Goal: Task Accomplishment & Management: Manage account settings

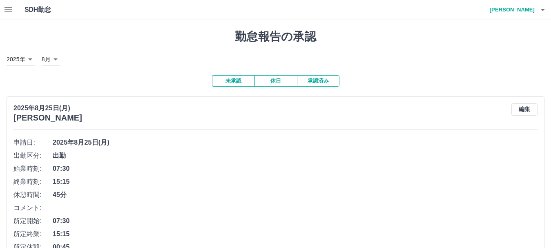
scroll to position [3671, 0]
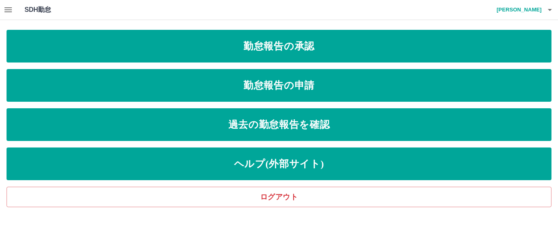
click at [13, 9] on button "button" at bounding box center [8, 10] width 16 height 20
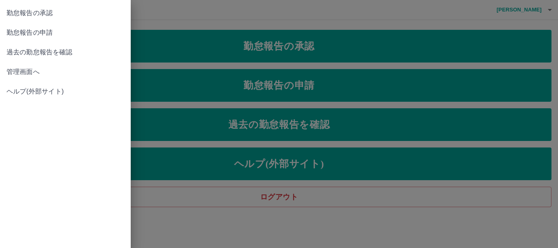
click at [18, 71] on span "管理画面へ" at bounding box center [66, 72] width 118 height 10
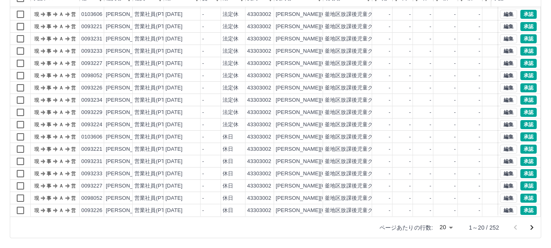
scroll to position [42, 0]
click at [529, 225] on icon "次のページへ" at bounding box center [532, 228] width 10 height 10
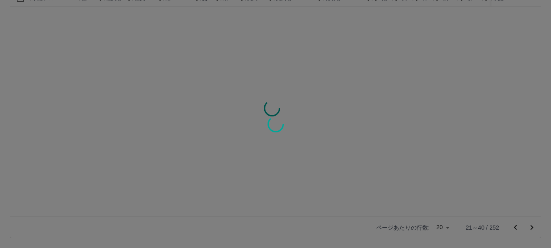
scroll to position [0, 0]
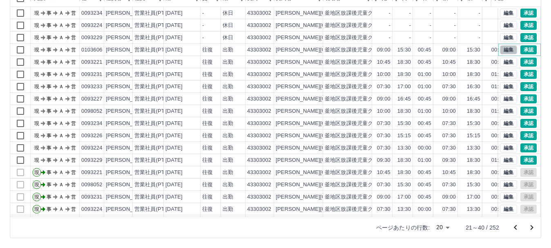
click at [503, 47] on button "編集" at bounding box center [508, 49] width 17 height 9
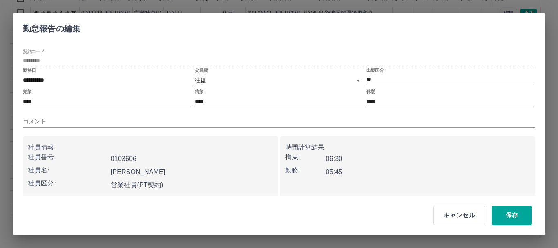
click at [240, 76] on body "SDH勤怠 [PERSON_NAME] 勤務実績承認 前月 [DATE] 次月 今月 月選択 承認モード 削除モード 一括承認 列一覧 0 フィルター 行間隔…" at bounding box center [279, 75] width 558 height 345
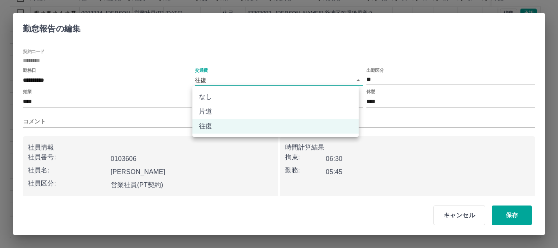
click at [243, 95] on li "なし" at bounding box center [275, 96] width 166 height 15
type input "****"
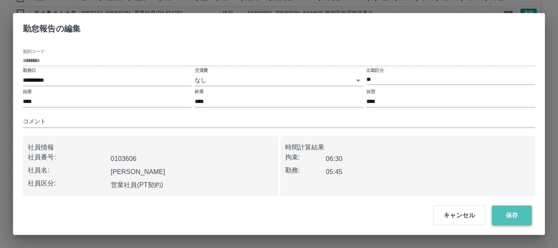
click at [513, 217] on button "保存" at bounding box center [512, 215] width 40 height 20
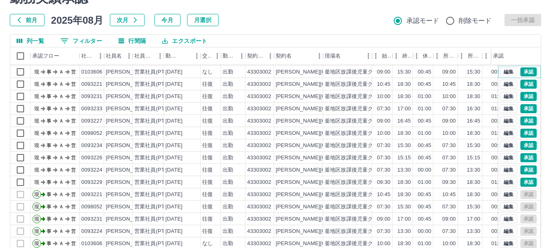
scroll to position [97, 0]
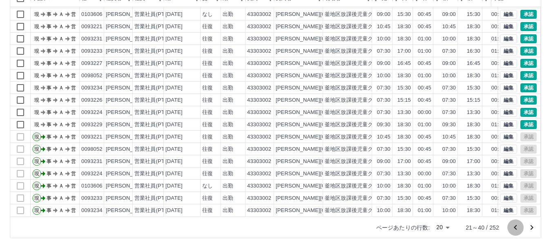
click at [513, 227] on icon "前のページへ" at bounding box center [516, 228] width 10 height 10
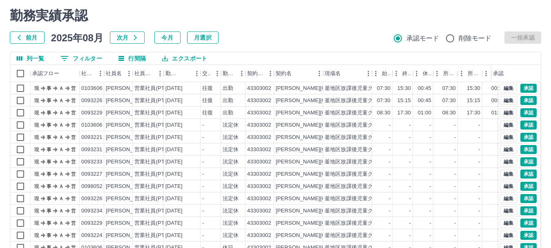
scroll to position [16, 0]
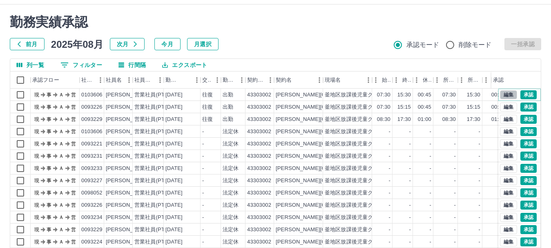
click at [504, 96] on button "編集" at bounding box center [508, 94] width 17 height 9
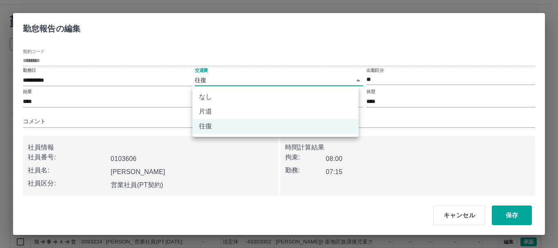
click at [237, 76] on body "SDH勤怠 [PERSON_NAME] 勤務実績承認 前月 [DATE] 次月 今月 月選択 承認モード 削除モード 一括承認 列一覧 0 フィルター 行間隔…" at bounding box center [279, 156] width 558 height 345
click at [220, 99] on li "なし" at bounding box center [275, 96] width 166 height 15
type input "****"
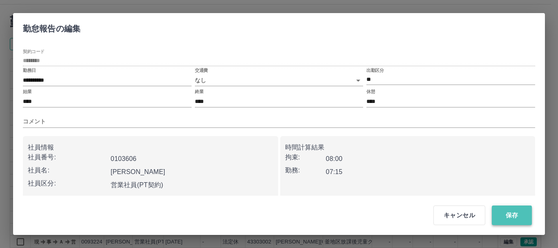
click at [517, 213] on button "保存" at bounding box center [512, 215] width 40 height 20
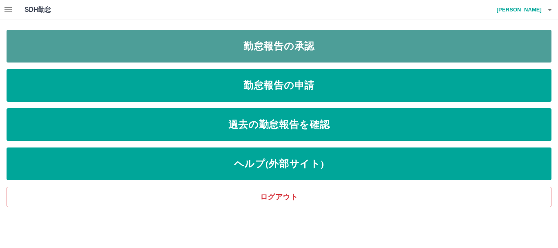
click at [298, 45] on link "勤怠報告の承認" at bounding box center [279, 46] width 545 height 33
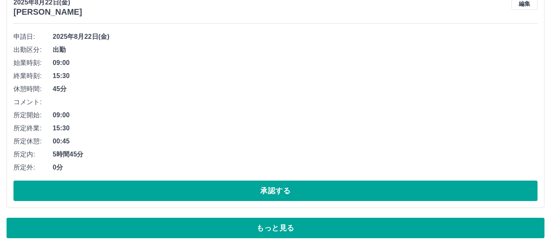
scroll to position [3435, 0]
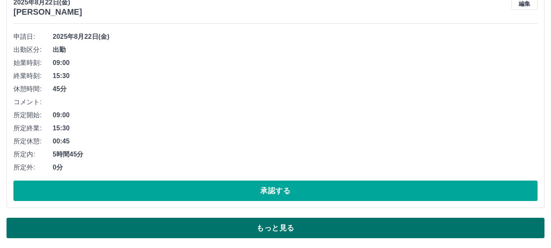
click at [373, 229] on button "もっと見る" at bounding box center [276, 228] width 538 height 20
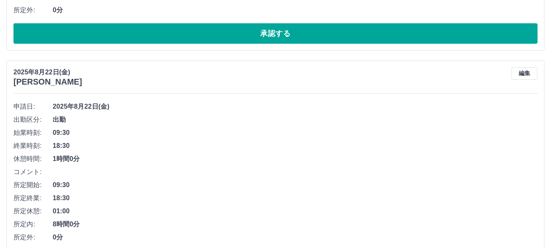
scroll to position [5223, 0]
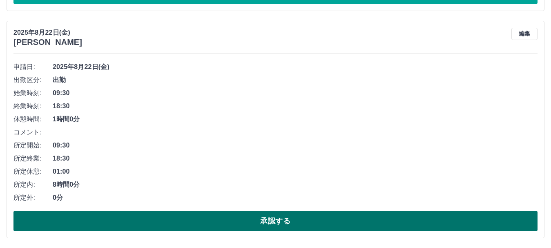
click at [295, 216] on button "承認する" at bounding box center [275, 221] width 524 height 20
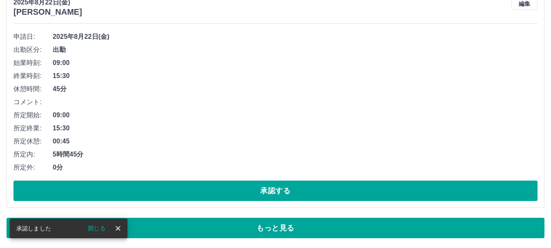
scroll to position [3435, 0]
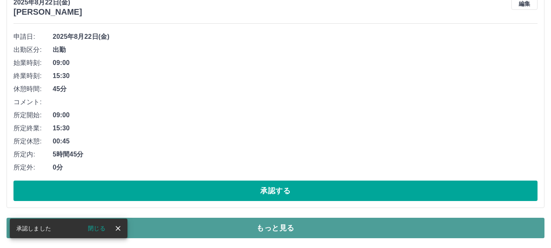
click at [291, 219] on button "もっと見る" at bounding box center [276, 228] width 538 height 20
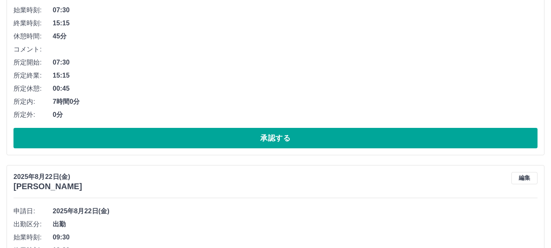
scroll to position [2945, 0]
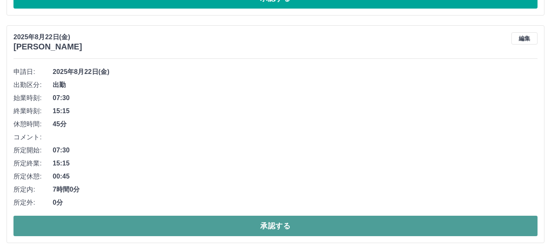
click at [308, 219] on button "承認する" at bounding box center [275, 226] width 524 height 20
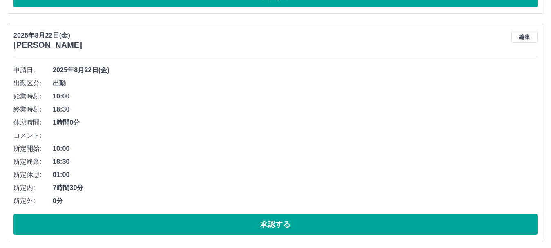
scroll to position [3663, 0]
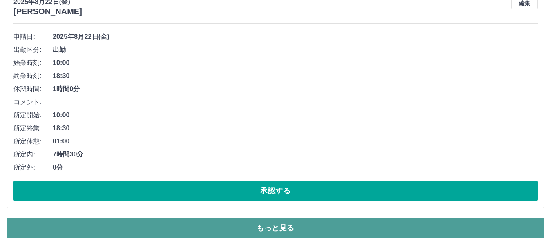
click at [317, 220] on button "もっと見る" at bounding box center [276, 228] width 538 height 20
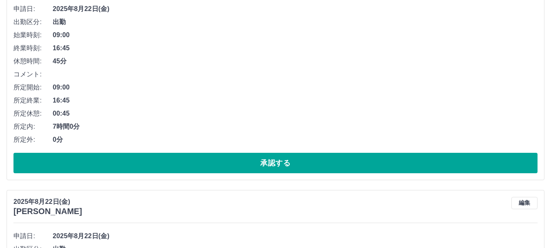
scroll to position [4357, 0]
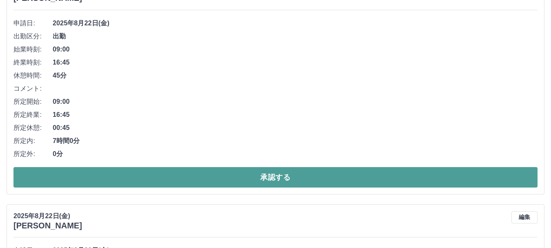
click at [346, 179] on button "承認する" at bounding box center [275, 177] width 524 height 20
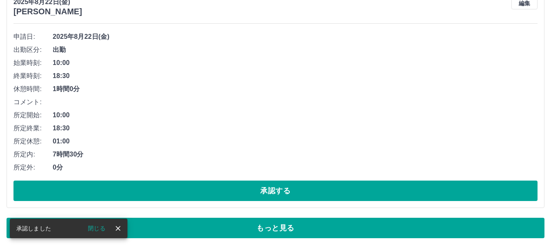
scroll to position [3663, 0]
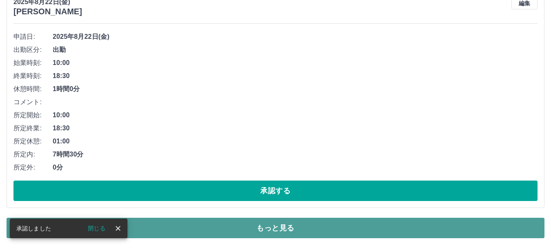
click at [321, 226] on button "もっと見る" at bounding box center [276, 228] width 538 height 20
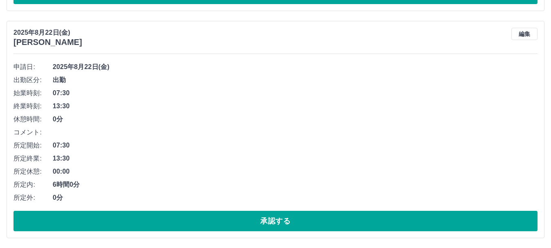
scroll to position [4768, 0]
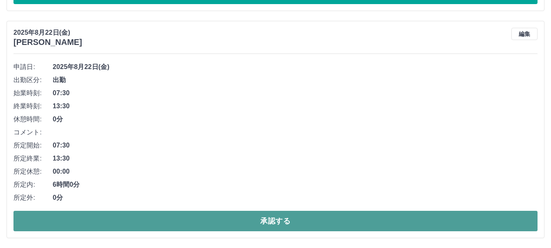
click at [286, 217] on button "承認する" at bounding box center [275, 221] width 524 height 20
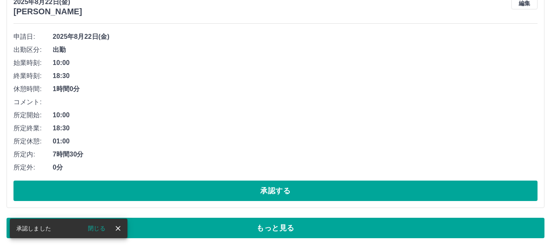
scroll to position [3663, 0]
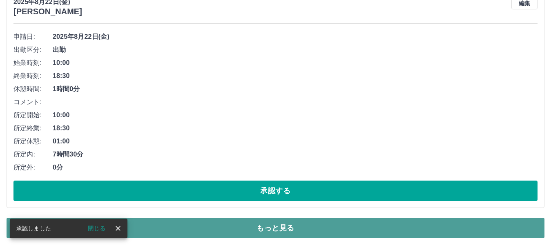
click at [292, 229] on button "もっと見る" at bounding box center [276, 228] width 538 height 20
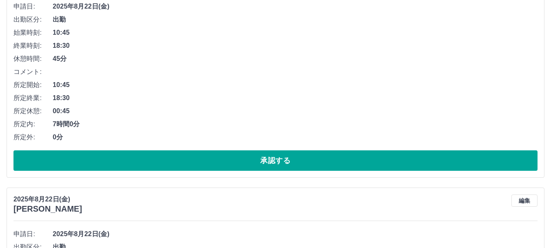
scroll to position [4153, 0]
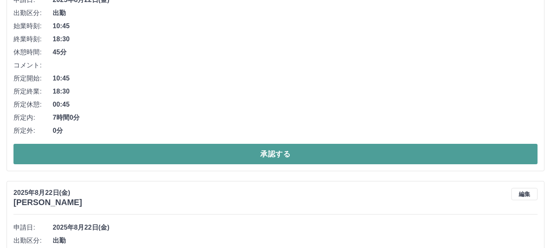
click at [276, 159] on button "承認する" at bounding box center [275, 154] width 524 height 20
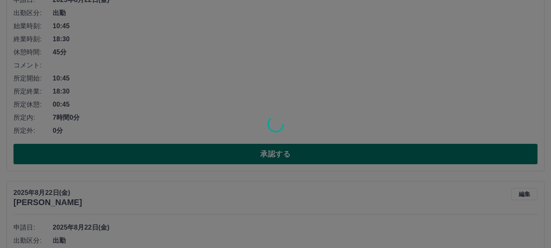
scroll to position [3663, 0]
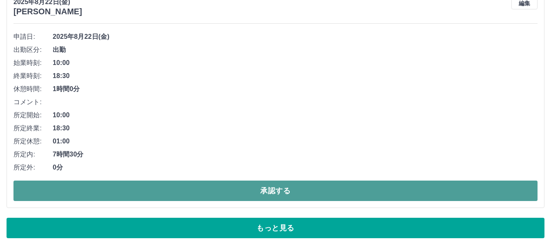
click at [287, 192] on button "承認する" at bounding box center [275, 191] width 524 height 20
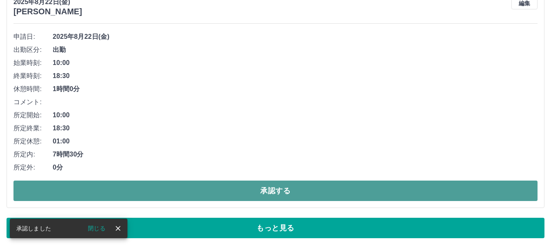
click at [273, 186] on button "承認する" at bounding box center [275, 191] width 524 height 20
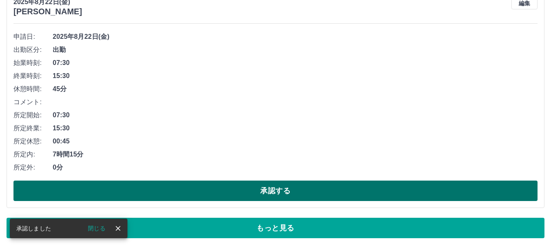
click at [266, 185] on button "承認する" at bounding box center [275, 191] width 524 height 20
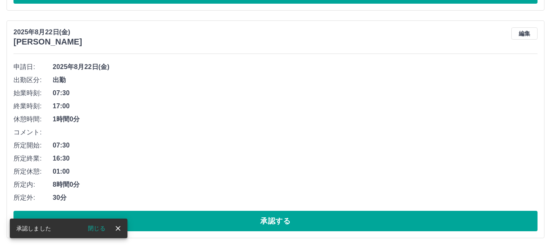
scroll to position [3632, 0]
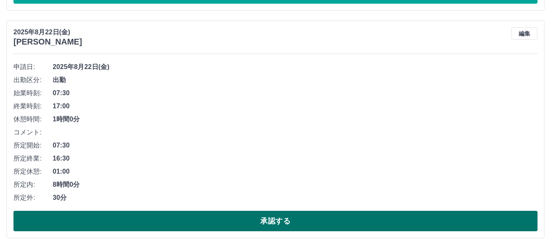
click at [277, 222] on button "承認する" at bounding box center [275, 221] width 524 height 20
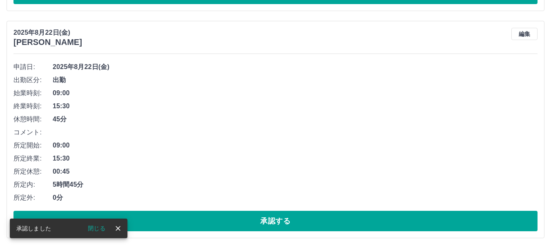
scroll to position [3405, 0]
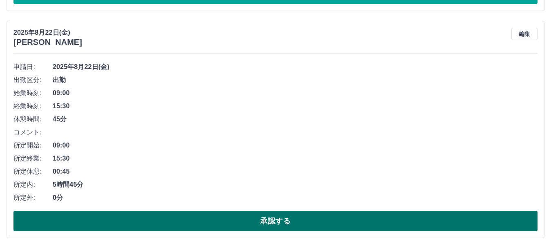
click at [279, 219] on button "承認する" at bounding box center [275, 221] width 524 height 20
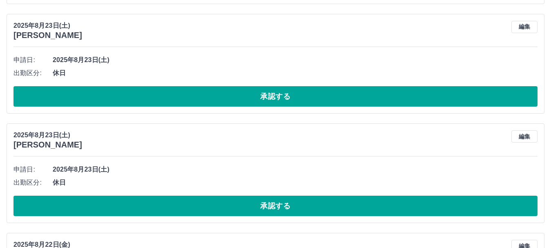
scroll to position [2728, 0]
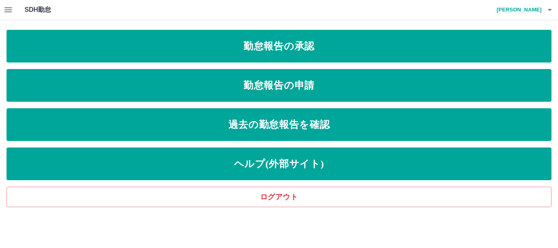
click at [11, 9] on icon "button" at bounding box center [8, 10] width 10 height 10
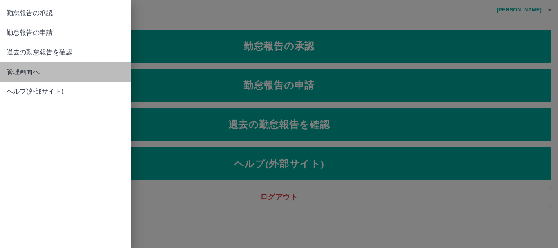
click at [20, 73] on span "管理画面へ" at bounding box center [66, 72] width 118 height 10
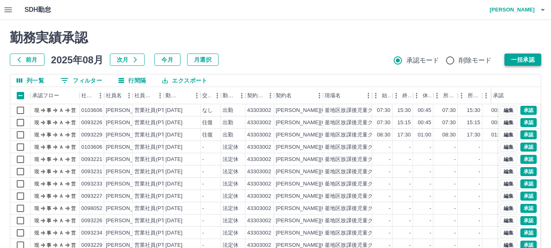
click at [518, 55] on button "一括承認" at bounding box center [523, 60] width 37 height 12
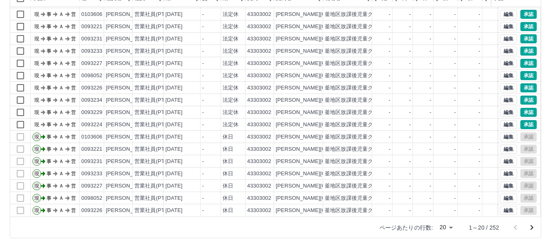
scroll to position [42, 0]
click at [531, 226] on icon "次のページへ" at bounding box center [532, 228] width 10 height 10
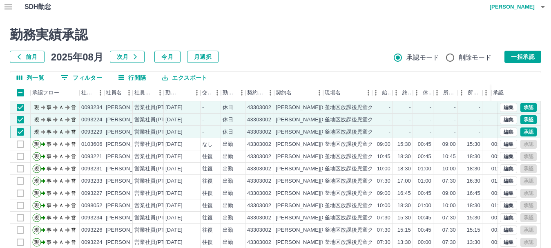
scroll to position [0, 0]
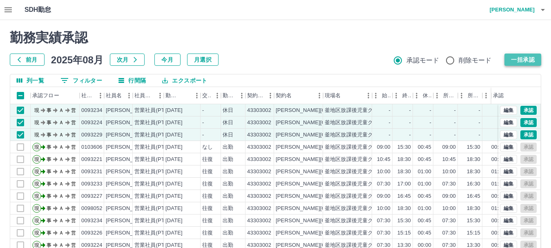
click at [522, 57] on button "一括承認" at bounding box center [523, 60] width 37 height 12
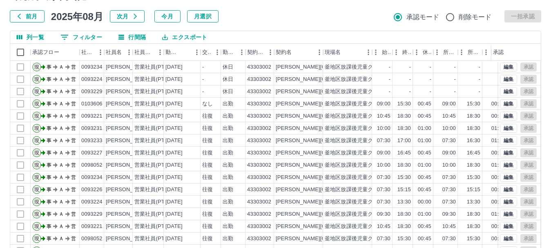
scroll to position [97, 0]
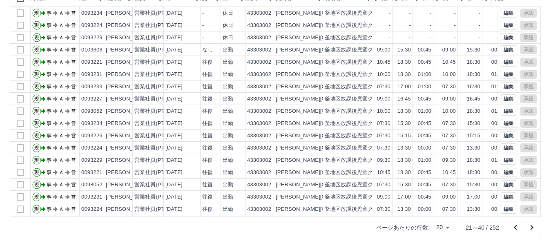
click at [517, 229] on icon "前のページへ" at bounding box center [516, 228] width 10 height 10
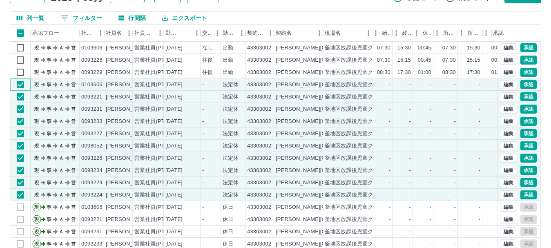
scroll to position [0, 0]
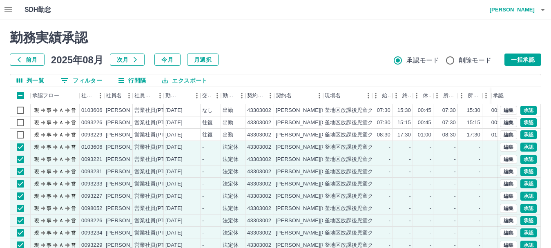
click at [522, 53] on div "勤務実績承認 前月 2025年08月 次月 今月 月選択 承認モード 削除モード 一括承認" at bounding box center [275, 48] width 531 height 36
click at [521, 56] on button "一括承認" at bounding box center [523, 60] width 37 height 12
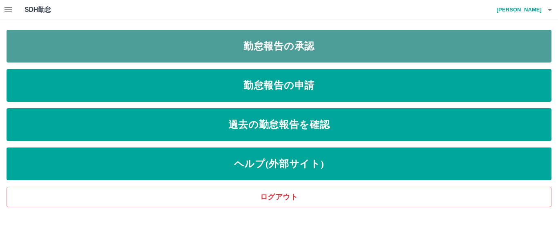
click at [296, 51] on link "勤怠報告の承認" at bounding box center [279, 46] width 545 height 33
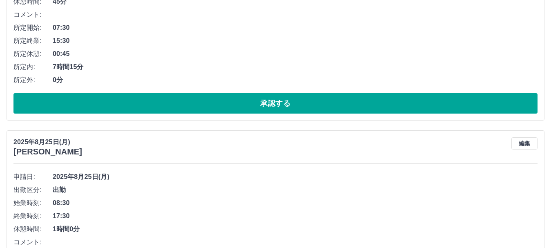
scroll to position [409, 0]
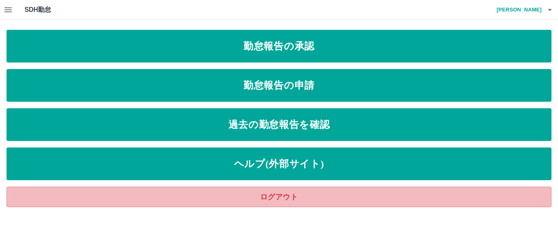
click at [402, 199] on link "ログアウト" at bounding box center [279, 197] width 545 height 20
